Goal: Task Accomplishment & Management: Use online tool/utility

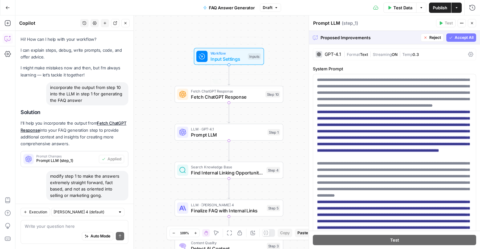
scroll to position [169, 0]
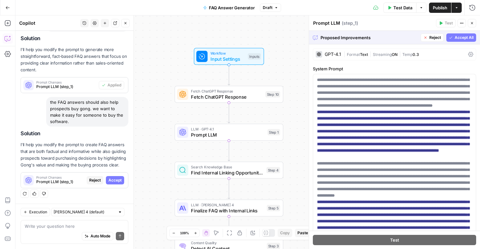
click at [455, 37] on span "Accept All" at bounding box center [464, 38] width 19 height 6
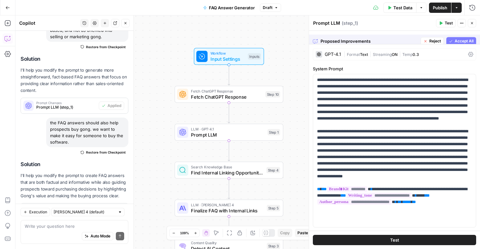
scroll to position [200, 0]
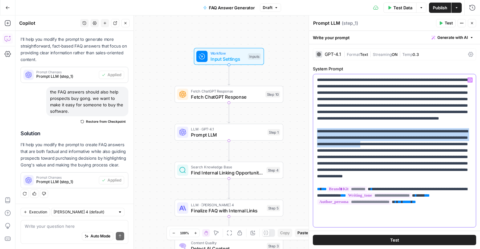
drag, startPoint x: 439, startPoint y: 158, endPoint x: 314, endPoint y: 143, distance: 126.3
click at [314, 143] on div "**********" at bounding box center [394, 150] width 163 height 153
copy p "**********"
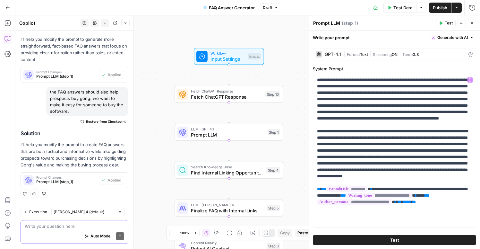
click at [34, 227] on textarea at bounding box center [74, 226] width 99 height 6
paste textarea "When handling sensitive topics like pricing, you provide factual context about …"
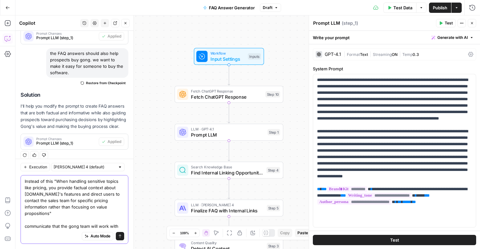
scroll to position [244, 0]
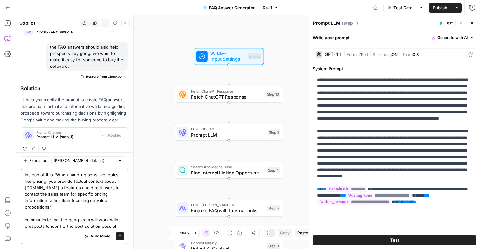
type textarea "Instead of this "When handling sensitive topics like pricing, you provide factu…"
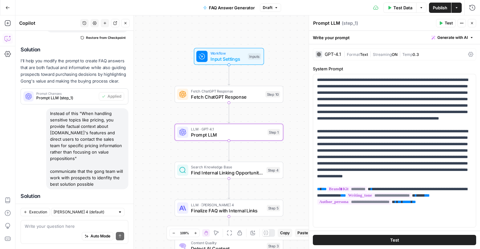
scroll to position [333, 0]
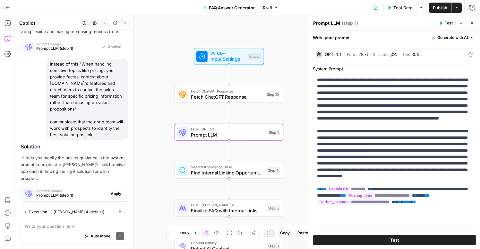
click at [113, 191] on span "Apply" at bounding box center [116, 194] width 11 height 6
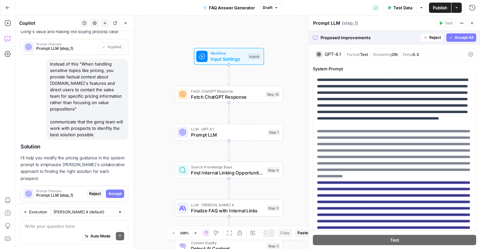
click at [456, 39] on span "Accept All" at bounding box center [464, 38] width 19 height 6
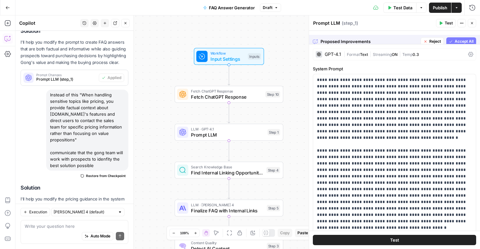
scroll to position [343, 0]
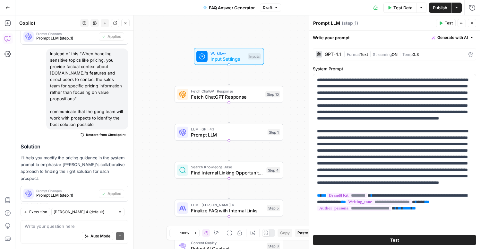
click at [390, 6] on icon "button" at bounding box center [389, 8] width 4 height 4
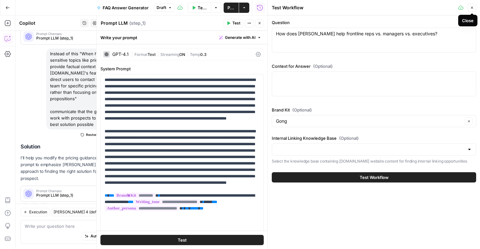
click at [474, 7] on button "Close" at bounding box center [472, 8] width 8 height 8
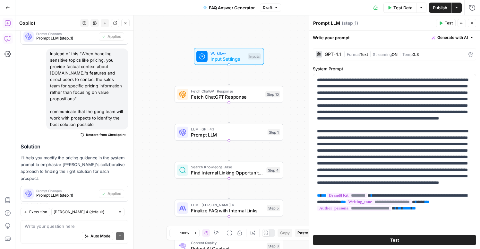
click at [8, 23] on icon "button" at bounding box center [7, 23] width 6 height 6
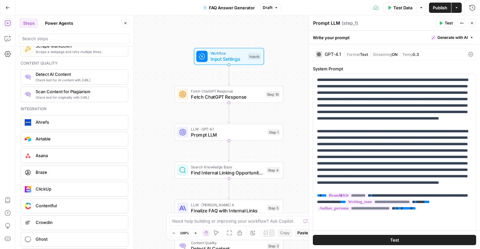
scroll to position [1066, 0]
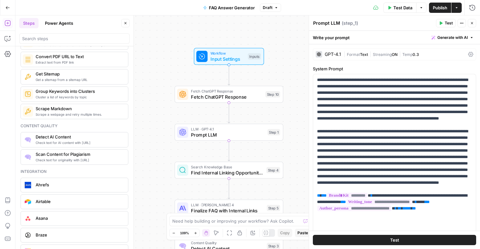
click at [56, 26] on button "Power Agents" at bounding box center [59, 23] width 36 height 10
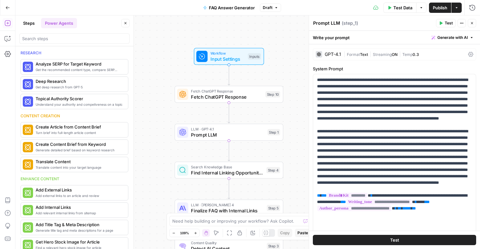
click at [31, 34] on div at bounding box center [74, 38] width 110 height 10
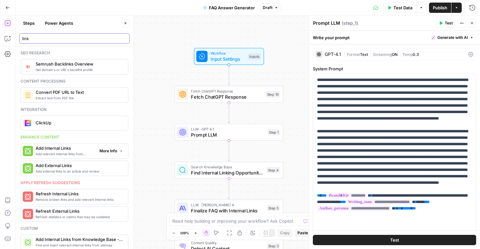
type input "link"
click at [114, 149] on span "More Info" at bounding box center [108, 151] width 18 height 6
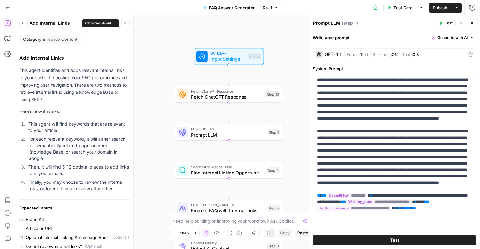
click at [109, 23] on span "Add Power Agent" at bounding box center [97, 23] width 27 height 5
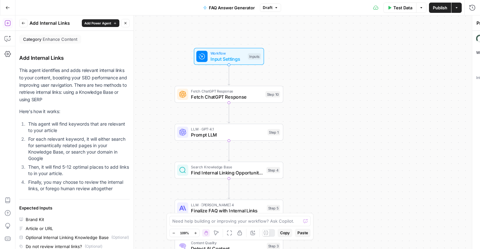
type textarea "Add Internal Links"
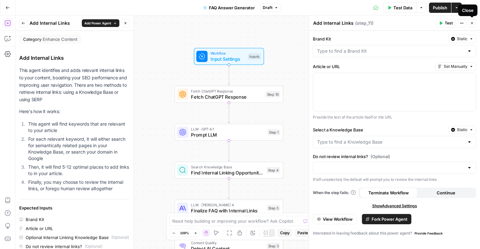
click at [474, 25] on button "Close" at bounding box center [472, 23] width 8 height 8
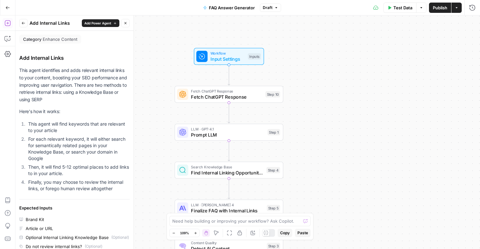
click at [98, 23] on span "Add Power Agent" at bounding box center [97, 23] width 27 height 5
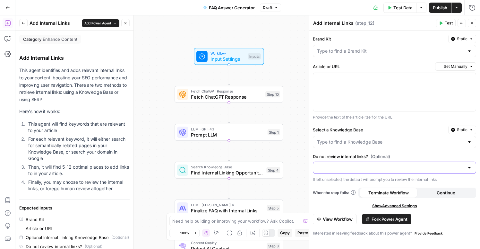
click at [371, 166] on input "Do not review internal links? (Optional)" at bounding box center [390, 167] width 147 height 6
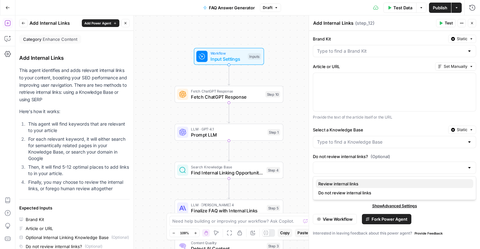
click at [361, 182] on span "Review internal links" at bounding box center [393, 183] width 150 height 6
type input "Review internal links"
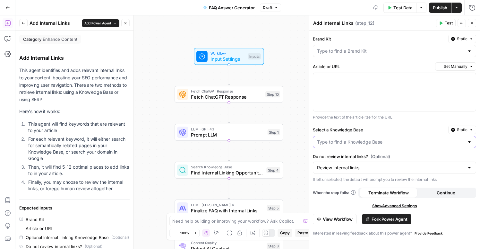
click at [343, 142] on input "Select a Knowledge Base" at bounding box center [390, 142] width 147 height 6
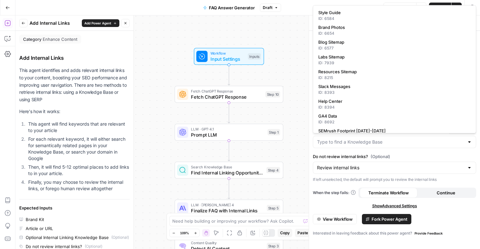
click at [305, 7] on div "Test Data Options Publish Actions Run History" at bounding box center [380, 7] width 199 height 15
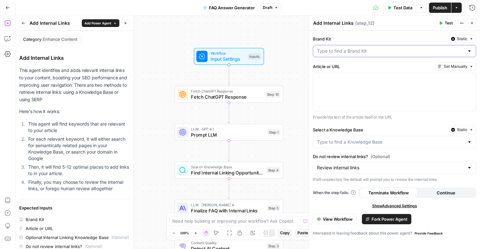
click at [355, 52] on input "Brand Kit" at bounding box center [390, 51] width 147 height 6
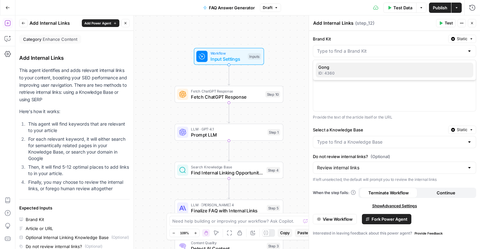
click at [351, 69] on span "Gong" at bounding box center [393, 67] width 150 height 6
type input "Gong"
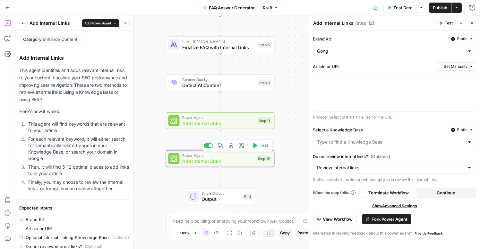
click at [249, 162] on span "Add Internal Links" at bounding box center [218, 160] width 72 height 7
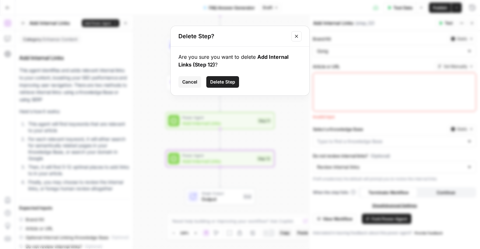
click at [224, 83] on span "Delete Step" at bounding box center [222, 82] width 25 height 6
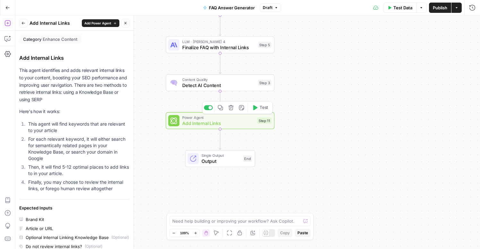
click at [244, 125] on span "Add Internal Links" at bounding box center [218, 122] width 72 height 7
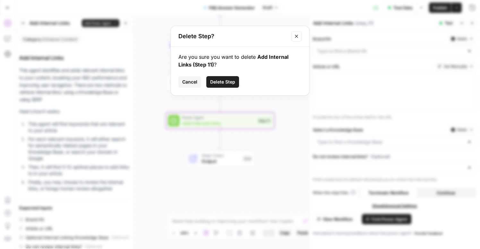
click at [220, 81] on span "Delete Step" at bounding box center [222, 82] width 25 height 6
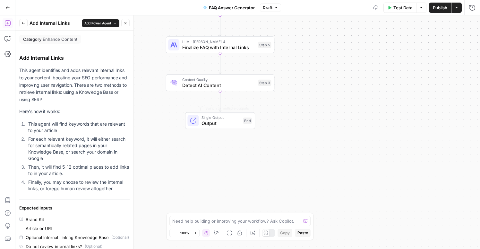
click at [228, 119] on span "Single Output" at bounding box center [220, 117] width 38 height 5
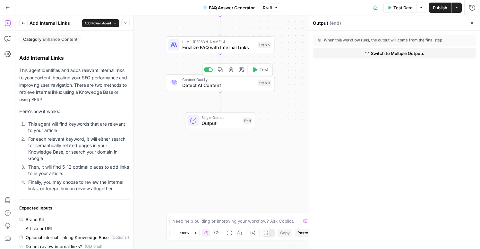
click at [241, 85] on span "Detect AI Content" at bounding box center [218, 84] width 73 height 7
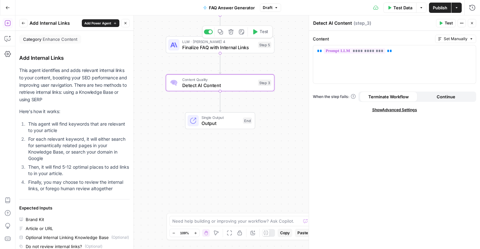
click at [230, 43] on span "LLM · Claude Sonnet 4" at bounding box center [218, 41] width 73 height 5
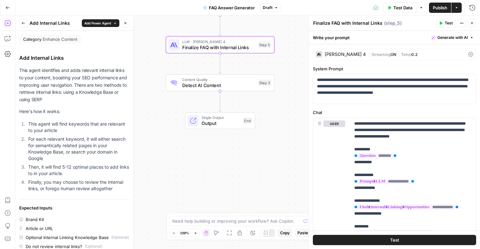
click at [401, 9] on span "Test Data" at bounding box center [402, 7] width 19 height 6
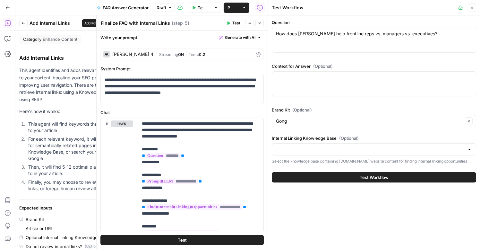
click at [336, 178] on button "Test Workflow" at bounding box center [374, 177] width 204 height 10
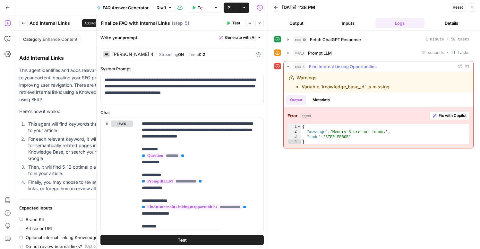
click at [461, 116] on span "Fix with Copilot" at bounding box center [452, 116] width 28 height 6
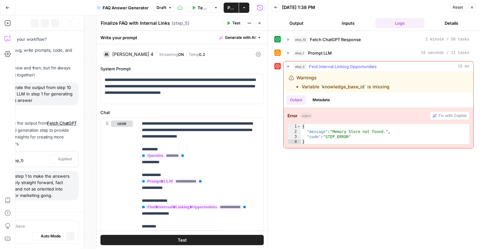
scroll to position [308, 0]
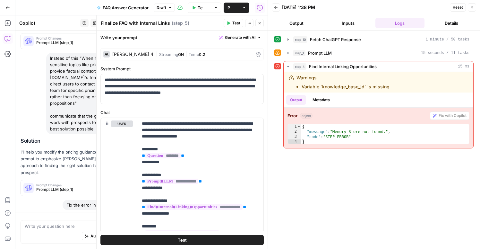
click at [473, 7] on icon "button" at bounding box center [472, 7] width 4 height 4
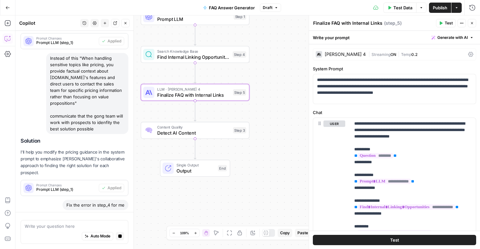
drag, startPoint x: 290, startPoint y: 64, endPoint x: 265, endPoint y: 111, distance: 54.1
click at [265, 111] on div "Workflow Input Settings Inputs Fetch ChatGPT Response Fetch ChatGPT Response St…" at bounding box center [247, 131] width 464 height 233
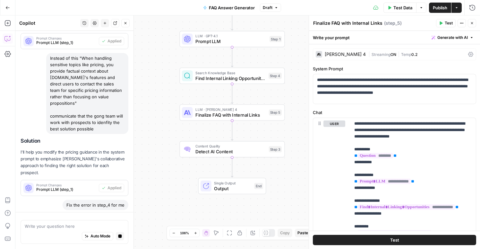
drag, startPoint x: 166, startPoint y: 152, endPoint x: 171, endPoint y: 52, distance: 99.9
click at [171, 52] on div "Workflow Input Settings Inputs Fetch ChatGPT Response Fetch ChatGPT Response St…" at bounding box center [247, 131] width 464 height 233
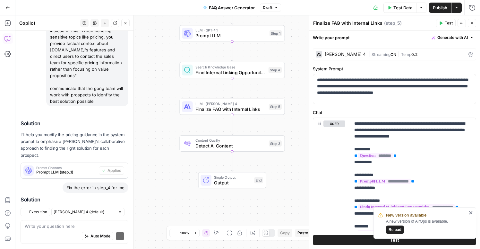
scroll to position [426, 0]
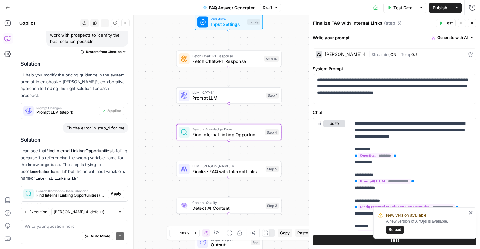
click at [118, 191] on span "Apply" at bounding box center [116, 194] width 11 height 6
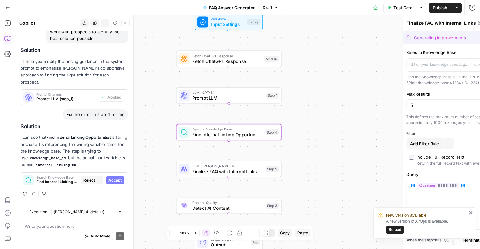
type textarea "Find Internal Linking Opportunities"
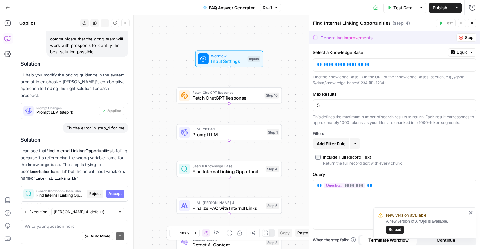
click at [267, 44] on div "Workflow Input Settings Inputs Fetch ChatGPT Response Fetch ChatGPT Response St…" at bounding box center [247, 131] width 464 height 233
click at [242, 55] on span "Workflow" at bounding box center [228, 55] width 34 height 5
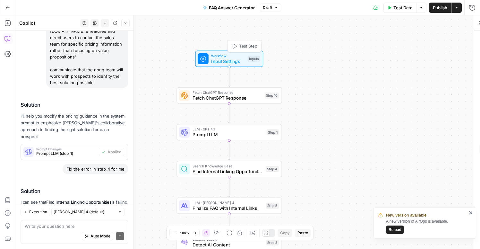
type textarea "Inputs"
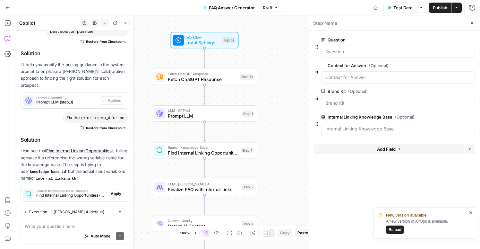
drag, startPoint x: 300, startPoint y: 61, endPoint x: 275, endPoint y: 42, distance: 30.9
click at [275, 42] on div "Workflow Input Settings Inputs Fetch ChatGPT Response Fetch ChatGPT Response St…" at bounding box center [247, 131] width 464 height 233
click at [208, 76] on span "Fetch ChatGPT Response" at bounding box center [202, 79] width 69 height 7
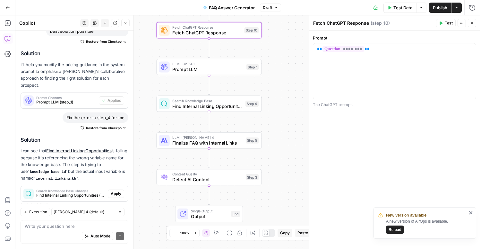
drag, startPoint x: 265, startPoint y: 130, endPoint x: 265, endPoint y: 74, distance: 55.2
click at [265, 74] on div "Workflow Input Settings Inputs Fetch ChatGPT Response Fetch ChatGPT Response St…" at bounding box center [247, 131] width 464 height 233
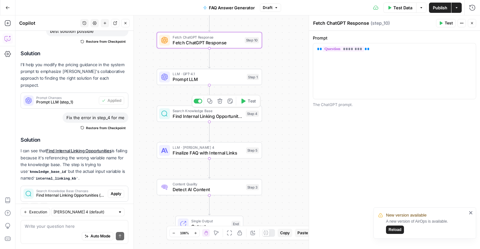
click at [232, 116] on span "Find Internal Linking Opportunities" at bounding box center [208, 116] width 70 height 7
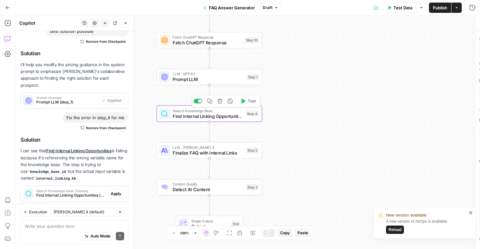
type textarea "Find Internal Linking Opportunities"
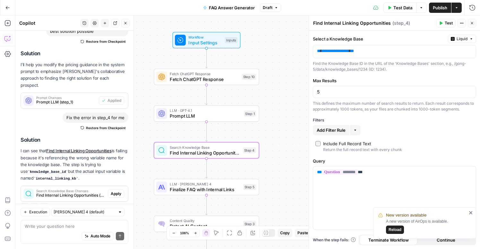
drag, startPoint x: 279, startPoint y: 68, endPoint x: 276, endPoint y: 105, distance: 36.7
click at [276, 105] on div "Workflow Input Settings Inputs Fetch ChatGPT Response Fetch ChatGPT Response St…" at bounding box center [247, 131] width 464 height 233
click at [209, 147] on span "Search Knowledge Base" at bounding box center [205, 146] width 70 height 5
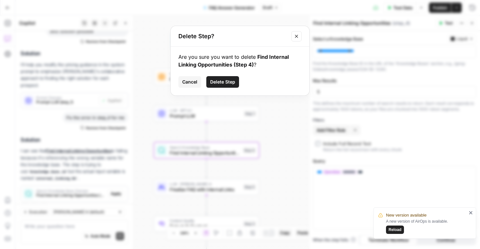
click at [223, 83] on span "Delete Step" at bounding box center [222, 82] width 25 height 6
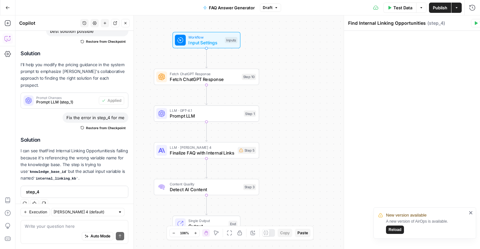
scroll to position [432, 0]
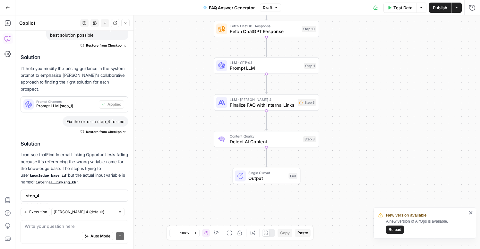
drag, startPoint x: 205, startPoint y: 148, endPoint x: 156, endPoint y: 99, distance: 69.2
click at [156, 100] on div "Workflow Input Settings Inputs Fetch ChatGPT Response Fetch ChatGPT Response St…" at bounding box center [247, 131] width 464 height 233
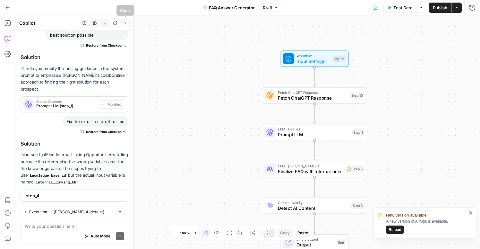
click at [127, 24] on button "Close" at bounding box center [125, 23] width 8 height 8
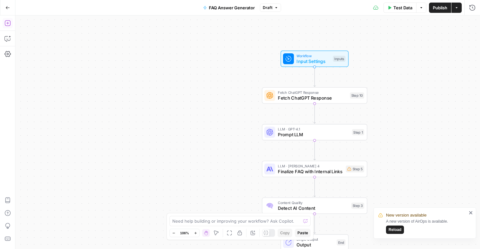
click at [8, 25] on icon "button" at bounding box center [7, 23] width 6 height 6
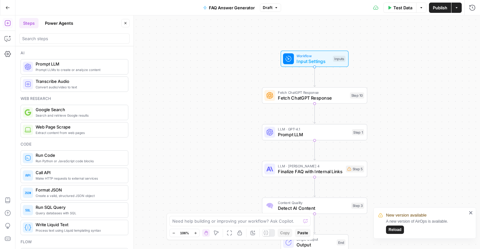
scroll to position [14, 0]
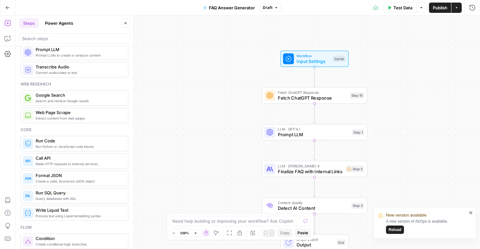
click at [61, 20] on button "Power Agents" at bounding box center [59, 23] width 36 height 10
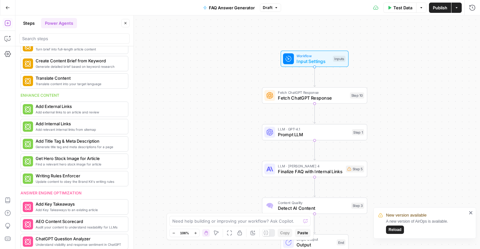
scroll to position [79, 0]
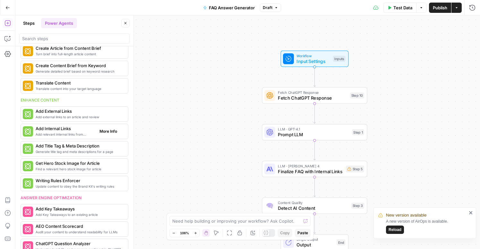
click at [82, 133] on span "Add relevant internal links from sitemap" at bounding box center [65, 134] width 59 height 5
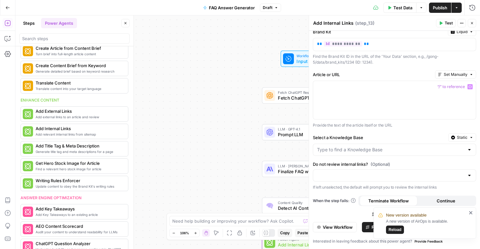
scroll to position [6, 0]
click at [409, 149] on input "Select a Knowledge Base" at bounding box center [390, 150] width 147 height 6
click at [240, 49] on div "Workflow Input Settings Inputs Fetch ChatGPT Response Fetch ChatGPT Response St…" at bounding box center [247, 131] width 464 height 233
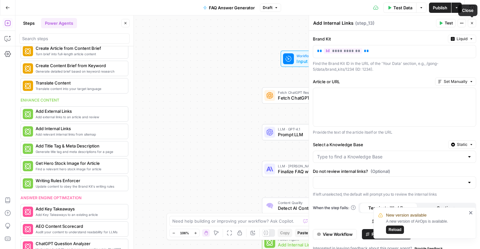
click at [472, 24] on icon "button" at bounding box center [472, 23] width 4 height 4
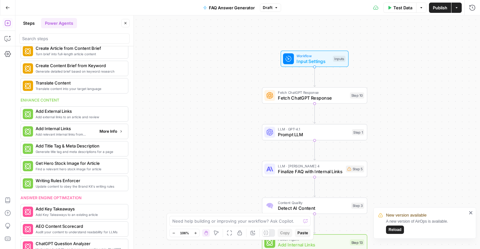
click at [117, 132] on button "More Info" at bounding box center [111, 131] width 29 height 8
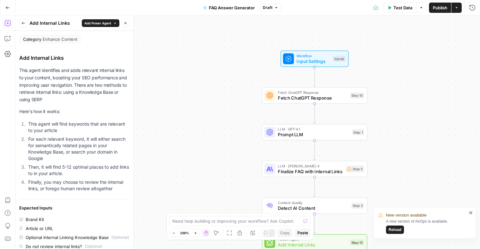
click at [107, 21] on span "Add Power Agent" at bounding box center [97, 23] width 27 height 5
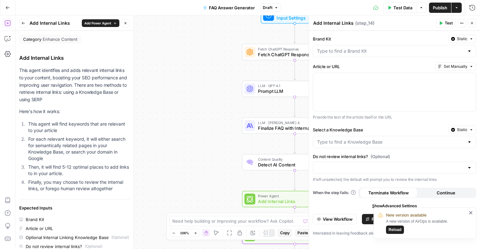
drag, startPoint x: 256, startPoint y: 125, endPoint x: 232, endPoint y: -5, distance: 131.9
click at [232, 0] on html "New version available A new version of AirOps is available. Reload Gong New Hom…" at bounding box center [240, 124] width 480 height 249
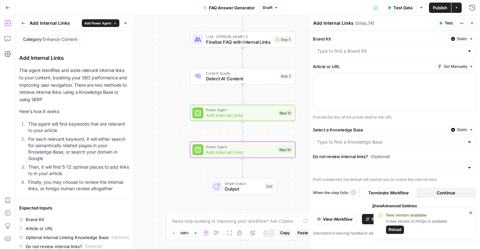
drag, startPoint x: 207, startPoint y: 193, endPoint x: 162, endPoint y: 145, distance: 65.8
click at [162, 145] on div "Workflow Input Settings Inputs Fetch ChatGPT Response Fetch ChatGPT Response St…" at bounding box center [247, 131] width 464 height 233
click at [285, 157] on div "Power Agent Add Internal Links Step 14 Copy step Delete step Add Note Test" at bounding box center [242, 149] width 105 height 16
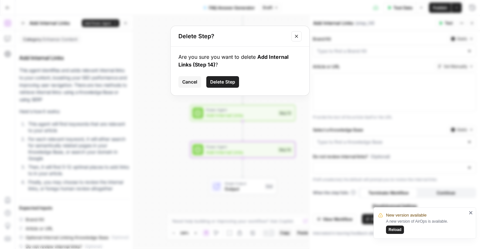
click at [231, 83] on span "Delete Step" at bounding box center [222, 82] width 25 height 6
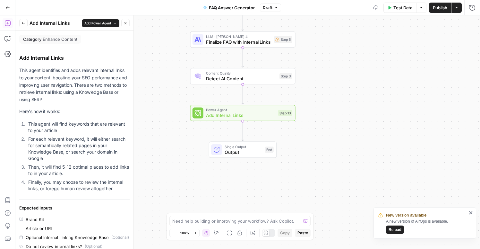
click at [266, 115] on span "Add Internal Links" at bounding box center [240, 115] width 69 height 7
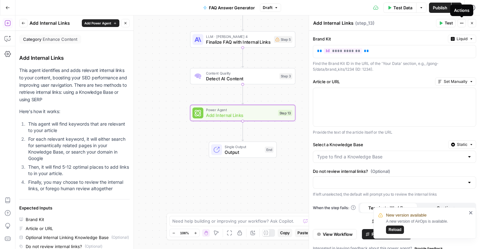
click at [463, 26] on button "Actions" at bounding box center [461, 23] width 8 height 8
click at [470, 212] on icon "close" at bounding box center [470, 212] width 3 height 3
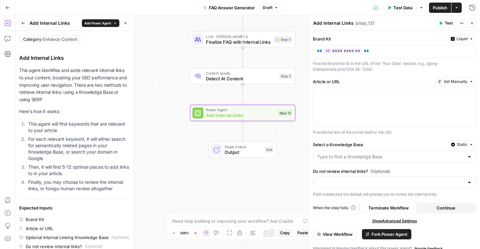
click at [395, 233] on span "Fork Power Agent" at bounding box center [389, 234] width 36 height 6
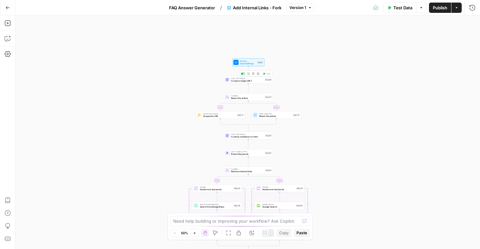
click at [238, 80] on span "Is input a single URL?" at bounding box center [247, 80] width 32 height 3
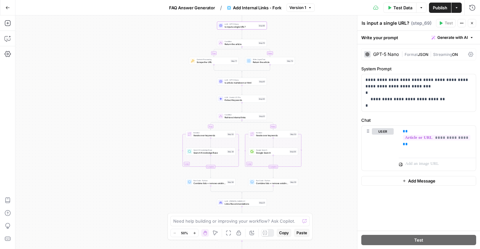
click at [471, 22] on icon "button" at bounding box center [472, 23] width 2 height 2
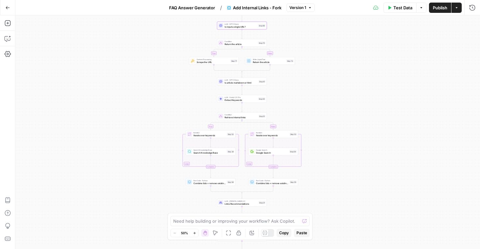
click at [9, 4] on button "Go Back" at bounding box center [8, 8] width 12 height 12
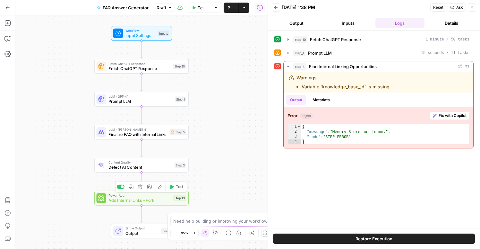
click at [121, 200] on span "Add Internal Links - Fork" at bounding box center [139, 200] width 62 height 6
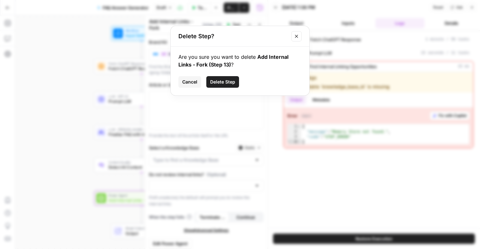
click at [225, 82] on span "Delete Step" at bounding box center [222, 82] width 25 height 6
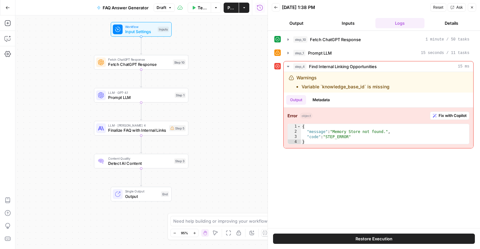
click at [155, 131] on span "Finalize FAQ with Internal Links" at bounding box center [137, 130] width 58 height 6
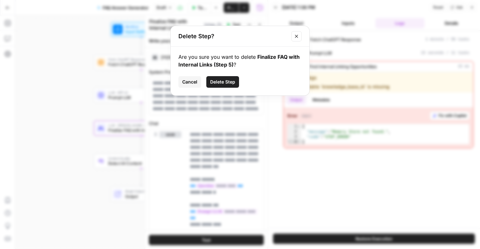
click at [220, 81] on span "Delete Step" at bounding box center [222, 82] width 25 height 6
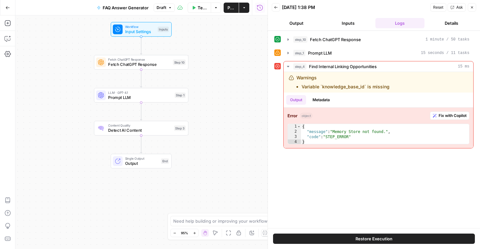
click at [211, 117] on div "Workflow Input Settings Inputs Fetch ChatGPT Response Fetch ChatGPT Response St…" at bounding box center [141, 131] width 252 height 233
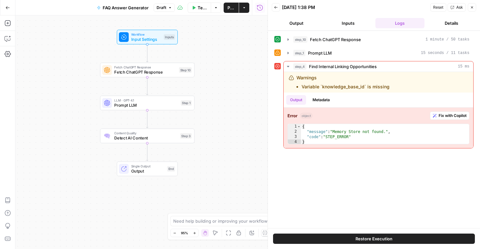
drag, startPoint x: 196, startPoint y: 56, endPoint x: 198, endPoint y: 63, distance: 7.2
click at [198, 63] on div "Workflow Input Settings Inputs Fetch ChatGPT Response Fetch ChatGPT Response St…" at bounding box center [141, 131] width 252 height 233
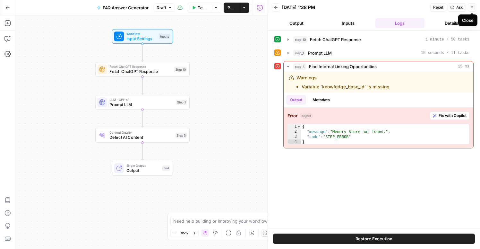
click at [472, 9] on icon "button" at bounding box center [472, 7] width 4 height 4
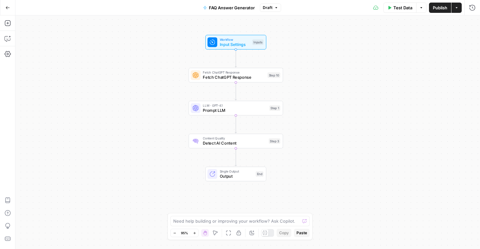
drag, startPoint x: 267, startPoint y: 63, endPoint x: 358, endPoint y: 68, distance: 91.6
click at [358, 68] on div "Workflow Input Settings Inputs Fetch ChatGPT Response Fetch ChatGPT Response St…" at bounding box center [247, 131] width 464 height 233
click at [237, 44] on span "Input Settings" at bounding box center [235, 44] width 30 height 6
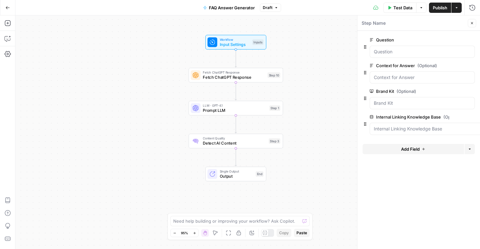
click at [471, 118] on icon "button" at bounding box center [472, 116] width 4 height 3
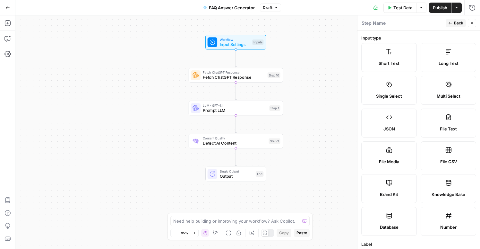
click at [471, 22] on icon "button" at bounding box center [472, 23] width 2 height 2
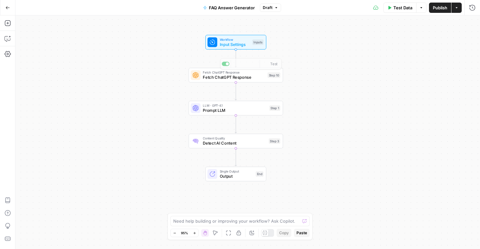
click at [229, 43] on span "Input Settings" at bounding box center [235, 44] width 30 height 6
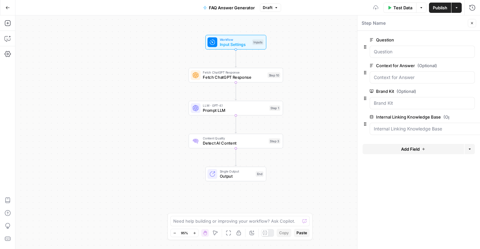
click at [473, 116] on icon "button" at bounding box center [472, 116] width 4 height 3
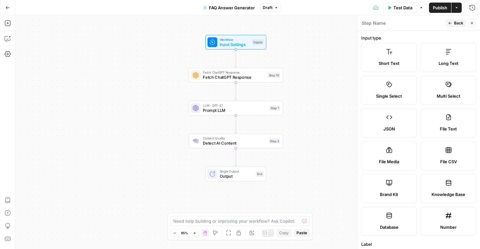
click at [474, 22] on button "Close" at bounding box center [472, 23] width 8 height 8
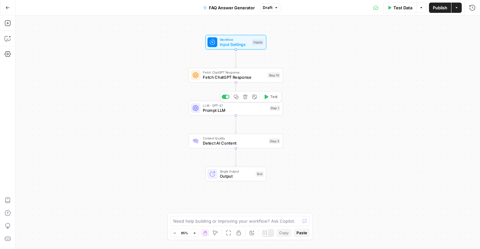
click at [206, 110] on span "Prompt LLM" at bounding box center [235, 110] width 64 height 6
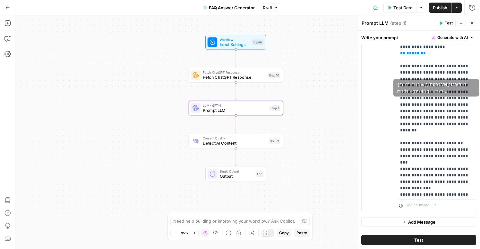
scroll to position [398, 3]
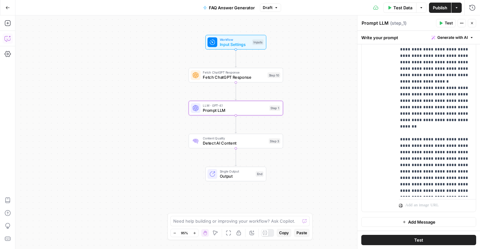
click at [7, 38] on icon "button" at bounding box center [7, 38] width 6 height 6
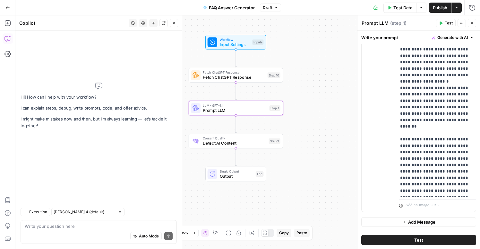
click at [77, 229] on div "Auto Mode Send" at bounding box center [99, 236] width 148 height 14
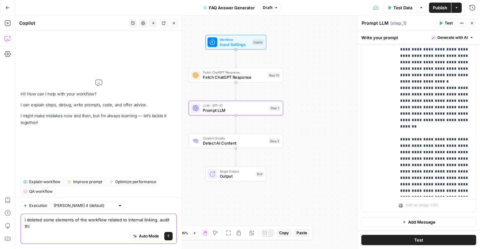
scroll to position [0, 0]
click at [50, 226] on textarea "i deleted some elements of the workflow related to internal linking. i need you…" at bounding box center [99, 222] width 148 height 13
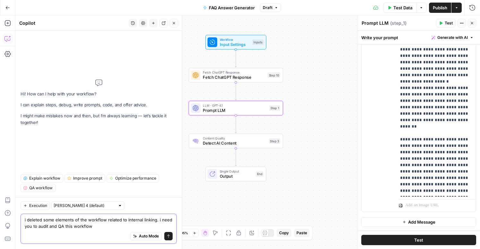
click at [116, 228] on textarea "i deleted some elements of the workflow related to internal linking. i need you…" at bounding box center [99, 222] width 148 height 13
type textarea "i deleted some elements of the workflow related to internal linking. i need you…"
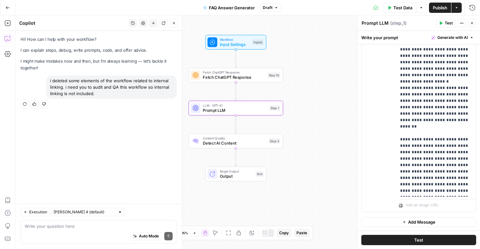
click at [77, 98] on div "i deleted some elements of the workflow related to internal linking. i need you…" at bounding box center [111, 86] width 131 height 23
click at [92, 88] on div "i deleted some elements of the workflow related to internal linking. i need you…" at bounding box center [111, 86] width 131 height 23
click at [71, 225] on textarea at bounding box center [99, 226] width 148 height 6
click at [64, 85] on div "i deleted some elements of the workflow related to internal linking. i need you…" at bounding box center [111, 86] width 131 height 23
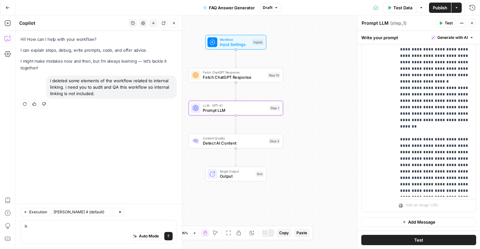
click at [64, 85] on div "i deleted some elements of the workflow related to internal linking. i need you…" at bounding box center [111, 86] width 131 height 23
copy div "i deleted some elements of the workflow related to internal linking. i need you…"
click at [53, 228] on textarea "h" at bounding box center [99, 226] width 148 height 6
paste textarea "i deleted some elements of the workflow related to internal linking. i need you…"
type textarea "i deleted some elements of the workflow related to internal linking. i need you…"
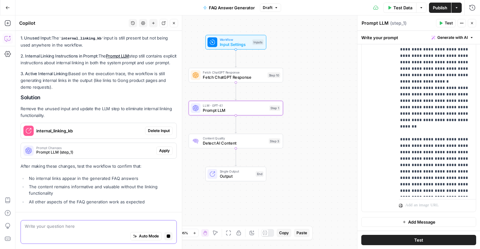
scroll to position [148, 0]
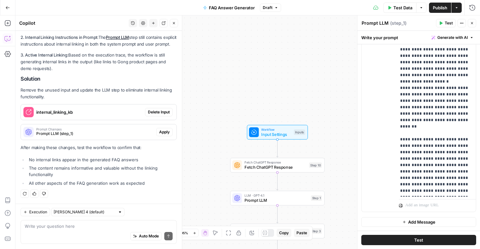
click at [166, 110] on span "Delete Input" at bounding box center [159, 112] width 22 height 6
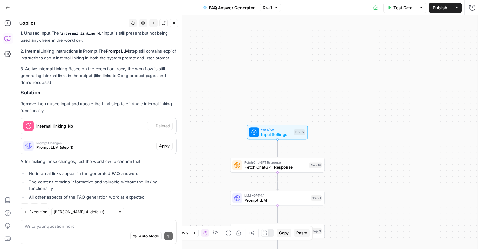
scroll to position [168, 0]
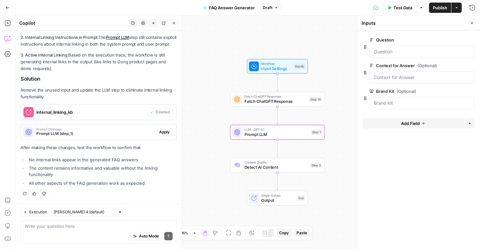
click at [166, 130] on span "Apply" at bounding box center [164, 132] width 11 height 6
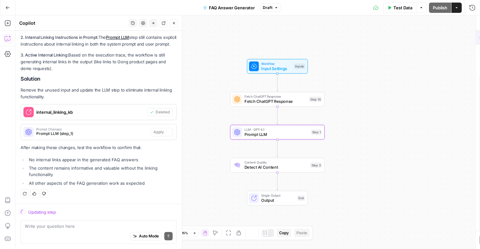
scroll to position [148, 0]
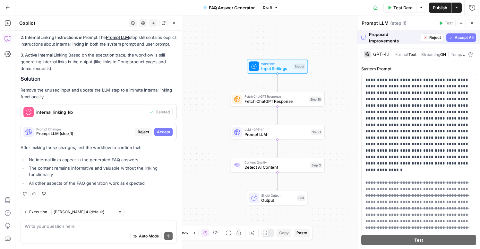
click at [458, 39] on span "Accept All" at bounding box center [464, 38] width 19 height 6
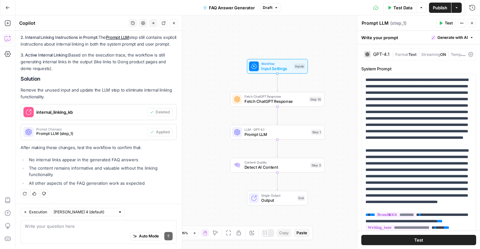
click at [398, 10] on span "Test Data" at bounding box center [402, 7] width 19 height 6
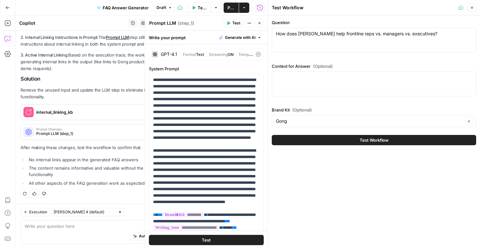
click at [339, 139] on button "Test Workflow" at bounding box center [374, 140] width 204 height 10
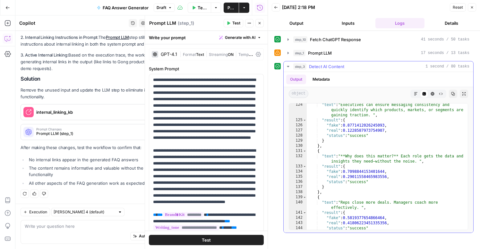
scroll to position [1040, 0]
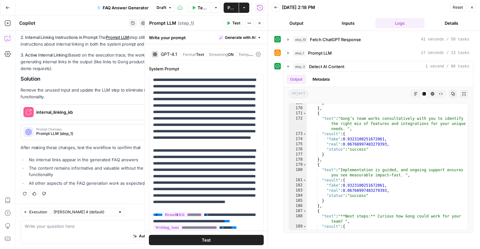
click at [472, 8] on icon "button" at bounding box center [472, 7] width 4 height 4
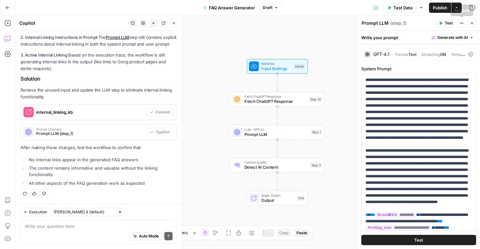
click at [439, 11] on button "Publish" at bounding box center [440, 8] width 22 height 10
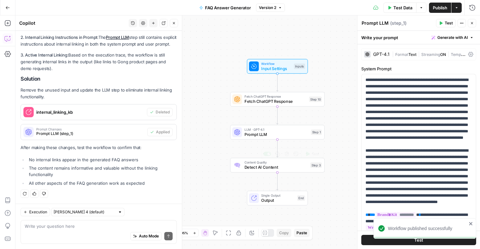
click at [210, 140] on div "Workflow Input Settings Inputs Fetch ChatGPT Response Fetch ChatGPT Response St…" at bounding box center [247, 131] width 464 height 233
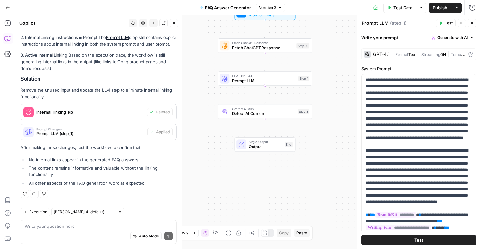
drag, startPoint x: 210, startPoint y: 140, endPoint x: 199, endPoint y: 87, distance: 54.8
click at [199, 87] on div "Workflow Input Settings Inputs Fetch ChatGPT Response Fetch ChatGPT Response St…" at bounding box center [247, 131] width 464 height 233
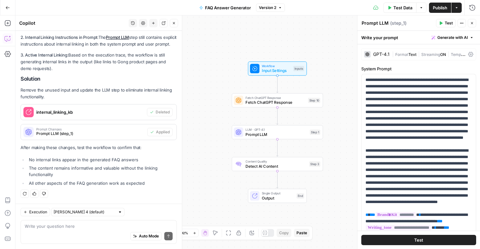
click at [66, 230] on div "Auto Mode Send" at bounding box center [99, 236] width 148 height 14
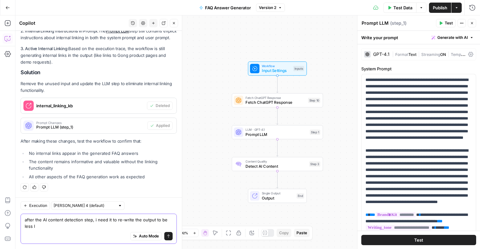
scroll to position [175, 0]
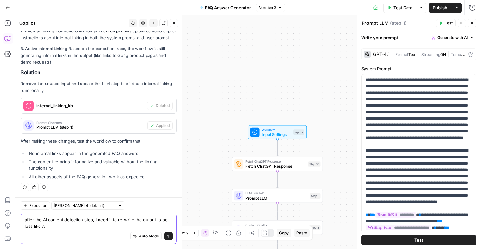
type textarea "after the AI content detection step, i need it to re-write the output to be les…"
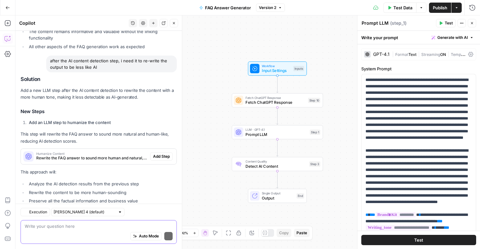
scroll to position [339, 0]
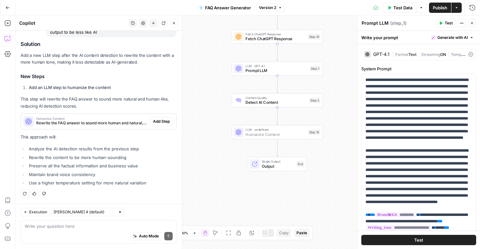
click at [159, 121] on span "Add Step" at bounding box center [161, 121] width 17 height 6
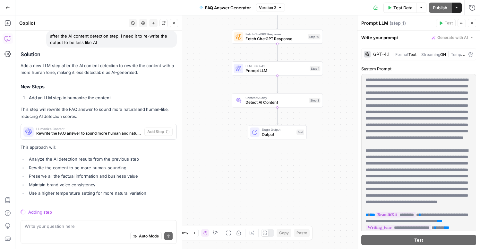
scroll to position [319, 0]
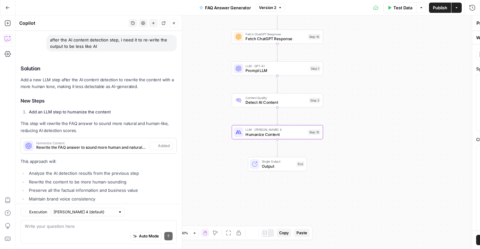
type textarea "Humanize Content"
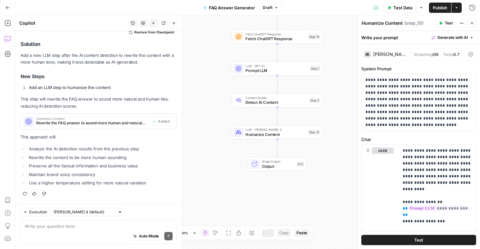
click at [101, 230] on div "Auto Mode Send" at bounding box center [99, 236] width 148 height 14
type textarea "now do an additional AI detection step and a"
click at [439, 6] on span "Publish" at bounding box center [440, 7] width 14 height 6
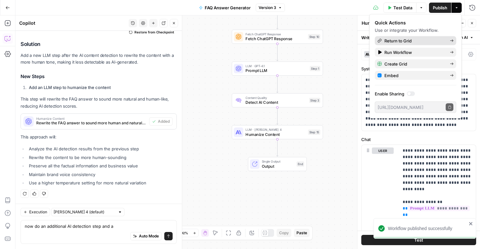
click at [392, 41] on span "Return to Grid" at bounding box center [414, 41] width 60 height 6
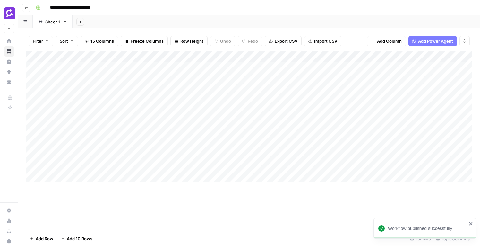
click at [346, 81] on div "Add Column" at bounding box center [249, 116] width 446 height 130
click at [340, 76] on div "Add Column" at bounding box center [249, 116] width 446 height 130
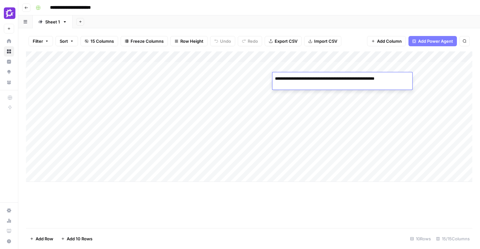
click at [427, 83] on div "Add Column" at bounding box center [249, 116] width 446 height 130
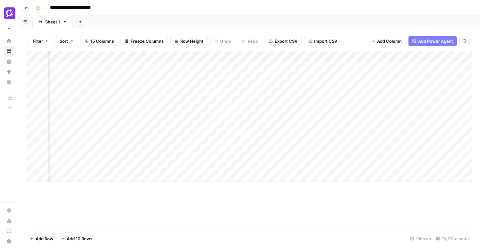
scroll to position [0, 232]
click at [343, 78] on div "Add Column" at bounding box center [249, 116] width 446 height 130
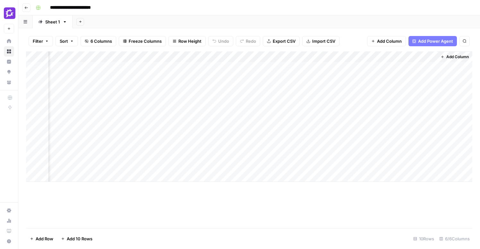
click at [287, 12] on div "**********" at bounding box center [253, 8] width 440 height 10
click at [406, 83] on div "Add Column" at bounding box center [249, 116] width 446 height 130
click at [431, 57] on div "Add Column" at bounding box center [249, 116] width 446 height 130
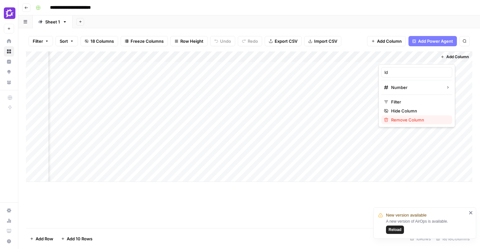
click at [399, 119] on span "Remove Column" at bounding box center [419, 119] width 56 height 6
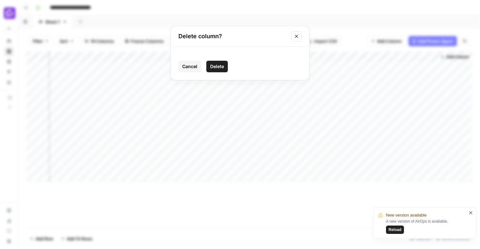
click at [216, 71] on button "Delete" at bounding box center [216, 67] width 21 height 12
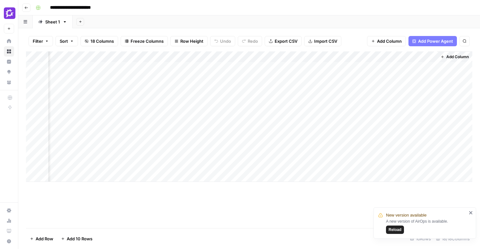
scroll to position [0, 779]
click at [431, 57] on div "Add Column" at bounding box center [249, 116] width 446 height 130
click at [397, 121] on span "Remove Column" at bounding box center [419, 119] width 56 height 6
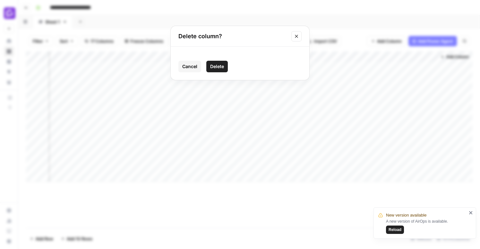
click at [218, 70] on button "Delete" at bounding box center [216, 67] width 21 height 12
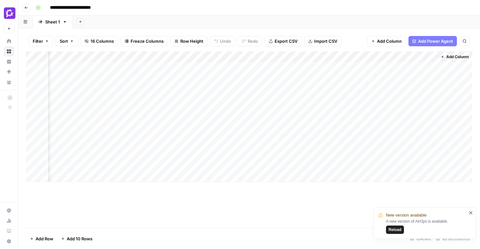
scroll to position [0, 721]
click at [409, 57] on div "Add Column" at bounding box center [249, 116] width 446 height 130
click at [400, 55] on div at bounding box center [407, 57] width 58 height 13
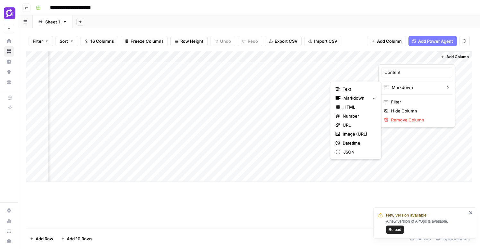
click at [363, 92] on button "Text" at bounding box center [356, 88] width 46 height 9
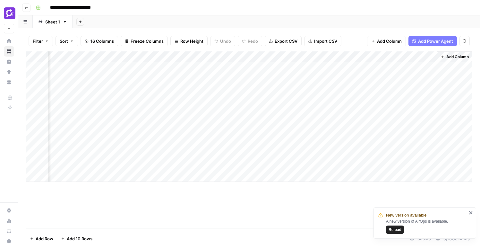
click at [412, 78] on div "Add Column" at bounding box center [249, 116] width 446 height 130
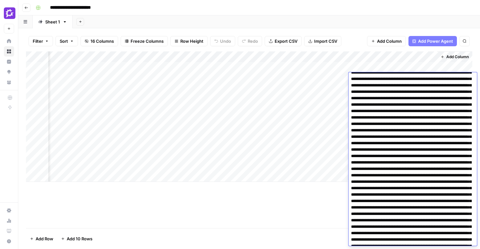
scroll to position [0, 0]
click at [309, 91] on div "Add Column" at bounding box center [249, 116] width 446 height 130
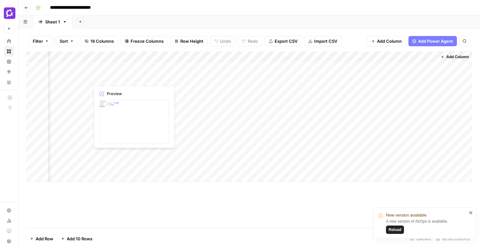
click at [124, 78] on div "Add Column" at bounding box center [249, 116] width 446 height 130
click at [140, 79] on div "Add Column" at bounding box center [249, 116] width 446 height 130
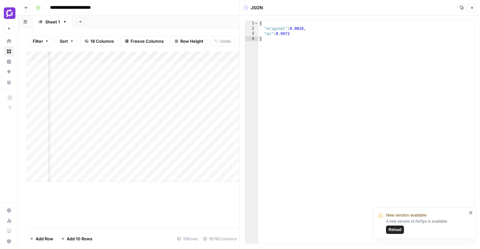
click at [474, 6] on button "Close" at bounding box center [472, 8] width 8 height 8
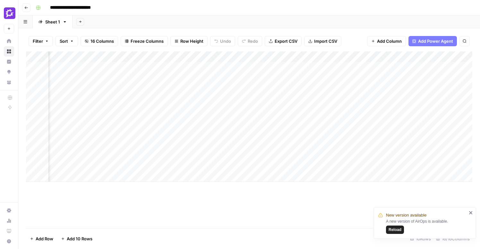
scroll to position [0, 474]
click at [151, 79] on div "Add Column" at bounding box center [249, 116] width 446 height 130
click at [199, 79] on div "Add Column" at bounding box center [249, 116] width 446 height 130
click at [143, 56] on div "Add Column" at bounding box center [249, 116] width 446 height 130
click at [271, 77] on div "Add Column" at bounding box center [249, 116] width 446 height 130
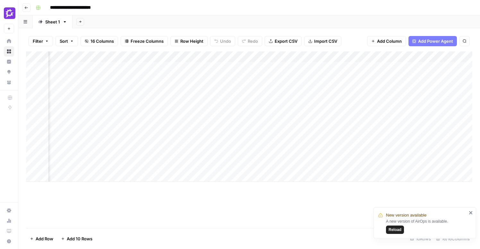
click at [180, 77] on div "Add Column" at bounding box center [249, 116] width 446 height 130
click at [214, 98] on div "Add Column" at bounding box center [249, 116] width 446 height 130
click at [123, 59] on div "Add Column" at bounding box center [249, 116] width 446 height 130
click at [302, 58] on div "Add Column" at bounding box center [249, 116] width 446 height 130
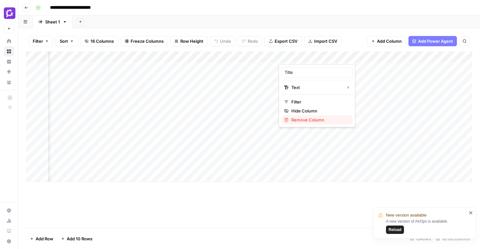
click at [312, 120] on span "Remove Column" at bounding box center [319, 119] width 56 height 6
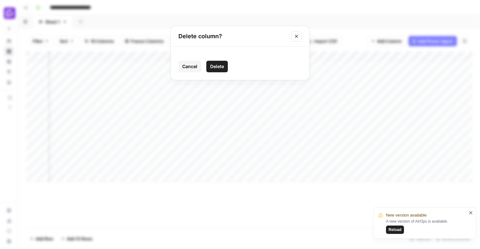
click at [221, 66] on span "Delete" at bounding box center [217, 66] width 14 height 6
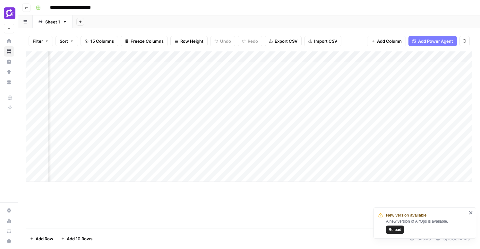
scroll to position [0, 321]
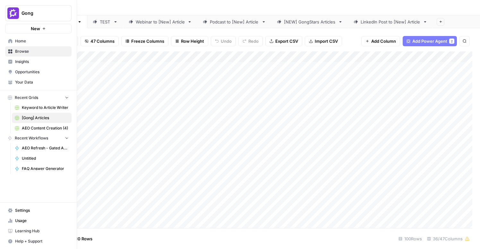
click at [8, 41] on icon at bounding box center [10, 41] width 4 height 4
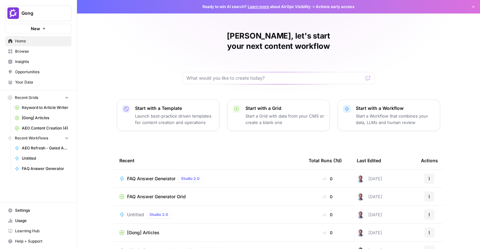
click at [23, 212] on span "Settings" at bounding box center [42, 210] width 54 height 6
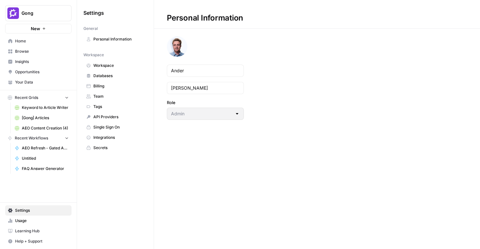
click at [106, 139] on span "Integrations" at bounding box center [118, 137] width 51 height 6
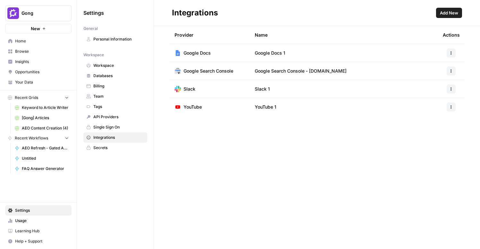
click at [442, 14] on span "Add New" at bounding box center [449, 13] width 18 height 6
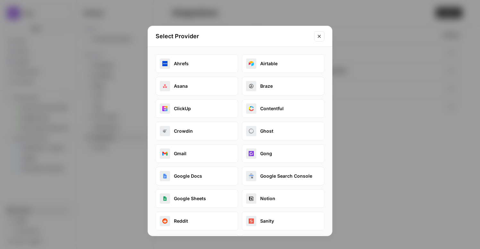
click at [196, 84] on button "Asana" at bounding box center [197, 86] width 82 height 19
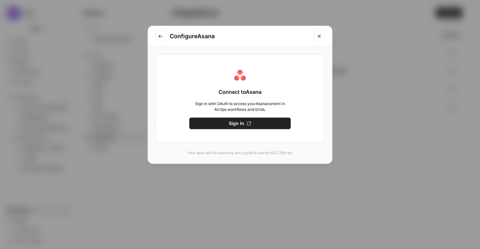
click at [241, 126] on button "Sign In" at bounding box center [239, 123] width 101 height 12
click at [239, 122] on span "Sign In" at bounding box center [236, 123] width 15 height 6
click at [162, 40] on button "Go to previous step" at bounding box center [161, 36] width 10 height 10
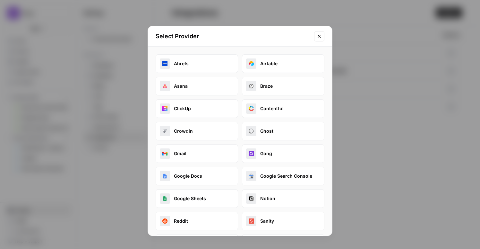
click at [318, 34] on icon "Close modal" at bounding box center [319, 36] width 5 height 5
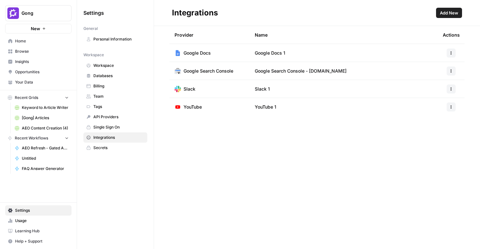
click at [111, 127] on span "Single Sign On" at bounding box center [118, 127] width 51 height 6
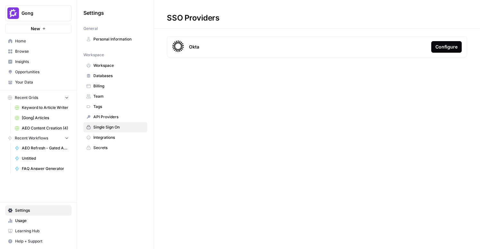
click at [442, 47] on div "Configure" at bounding box center [446, 47] width 22 height 6
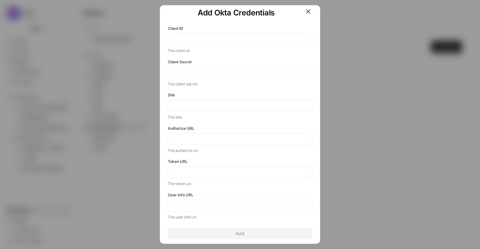
scroll to position [5, 0]
click at [307, 14] on icon "button" at bounding box center [308, 12] width 8 height 8
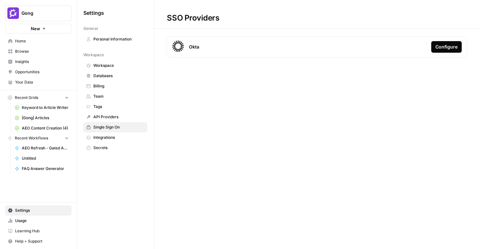
click at [26, 82] on span "Your Data" at bounding box center [42, 82] width 54 height 6
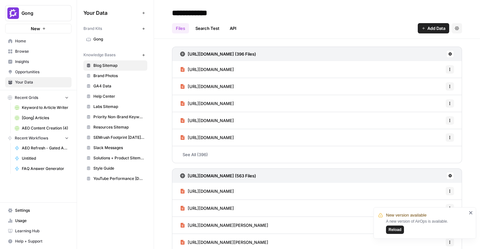
click at [431, 24] on button "Add Data" at bounding box center [433, 28] width 31 height 10
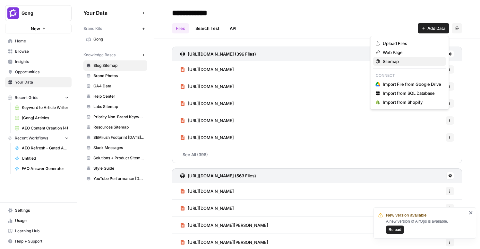
click at [392, 61] on span "Sitemap" at bounding box center [412, 61] width 58 height 6
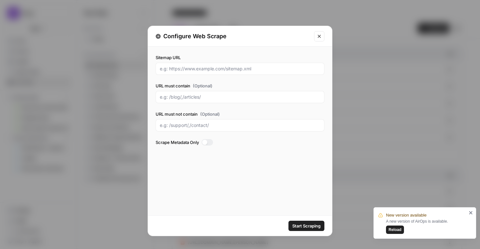
click at [320, 40] on button "Close modal" at bounding box center [319, 36] width 10 height 10
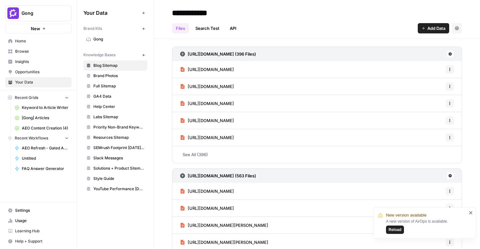
click at [18, 213] on link "Settings" at bounding box center [38, 210] width 66 height 10
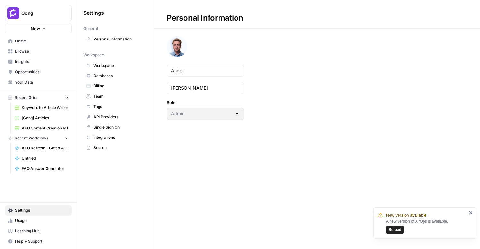
click at [112, 127] on span "Single Sign On" at bounding box center [118, 127] width 51 height 6
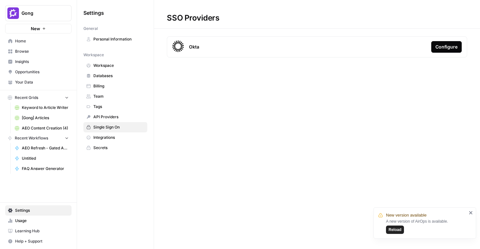
click at [454, 47] on div "Configure" at bounding box center [446, 47] width 22 height 6
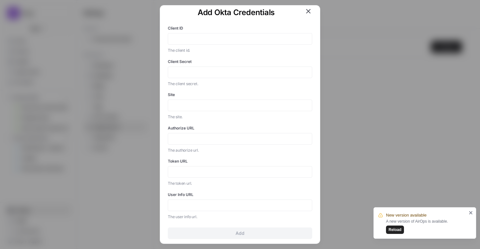
scroll to position [4, 0]
